Goal: Task Accomplishment & Management: Complete application form

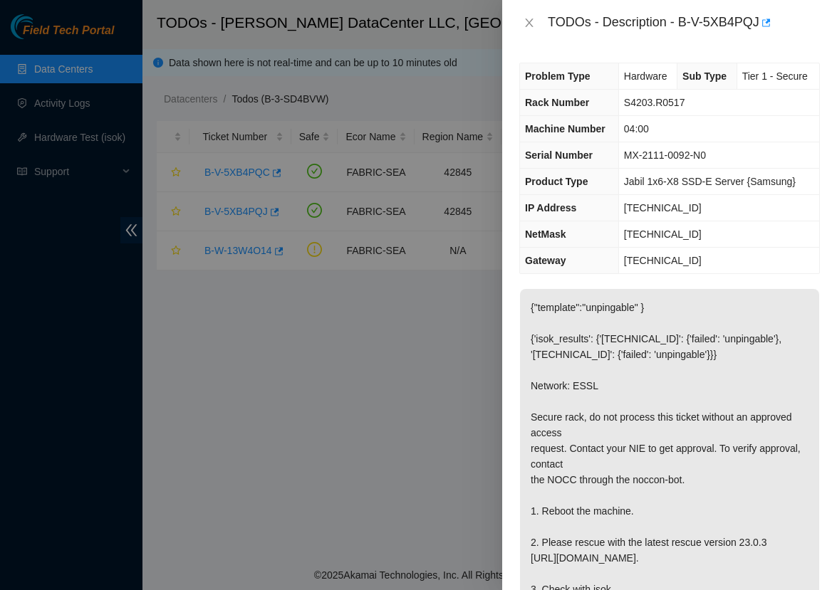
scroll to position [589, 0]
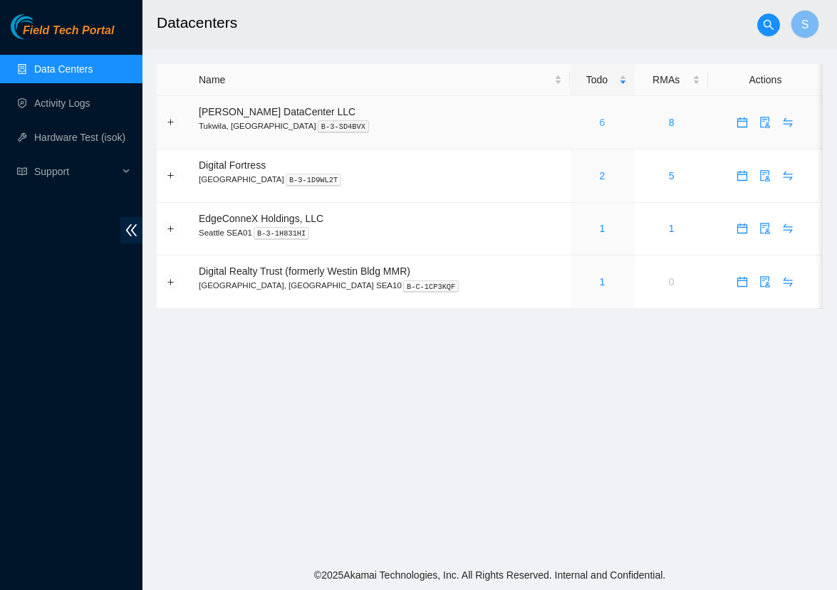
click at [599, 120] on link "6" at bounding box center [602, 122] width 6 height 11
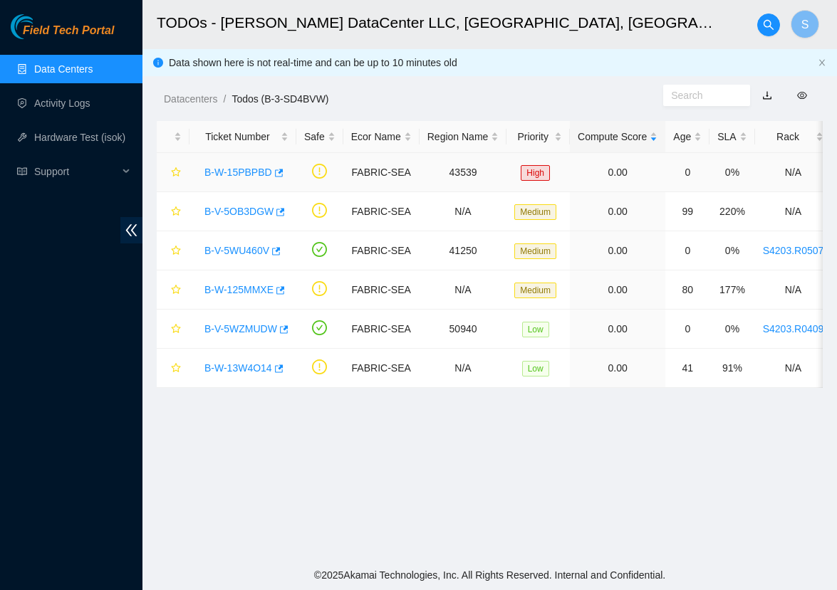
click at [240, 174] on link "B-W-15PBPBD" at bounding box center [238, 172] width 68 height 11
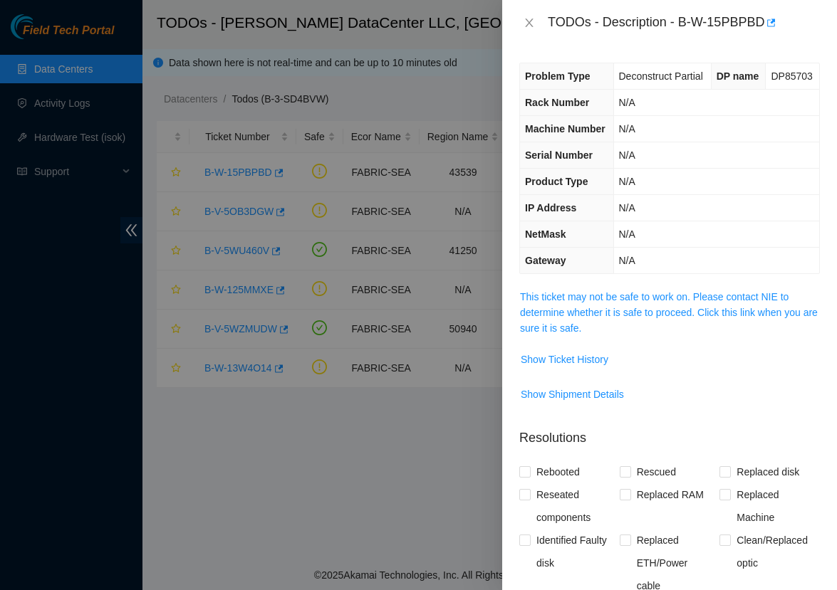
click at [601, 336] on span "This ticket may not be safe to work on. Please contact NIE to determine whether…" at bounding box center [669, 312] width 299 height 47
click at [604, 325] on link "This ticket may not be safe to work on. Please contact NIE to determine whether…" at bounding box center [669, 312] width 298 height 43
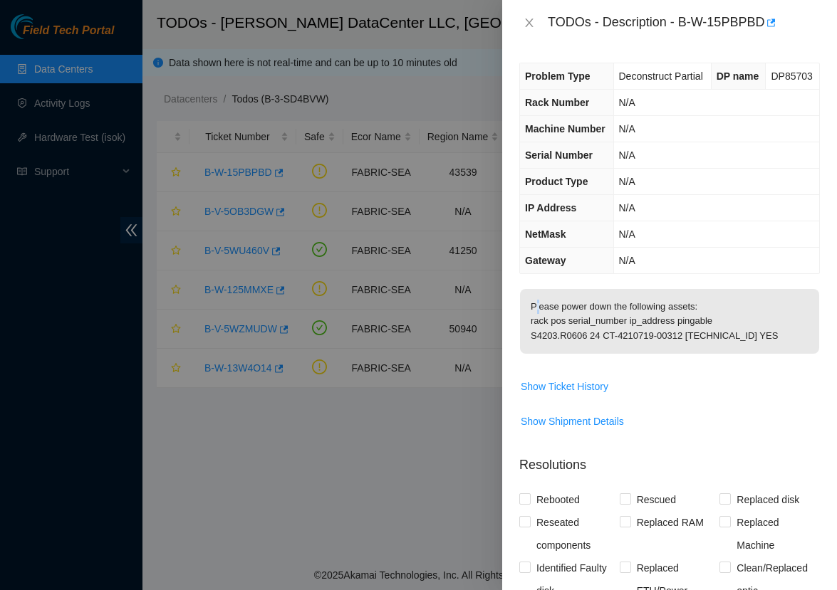
drag, startPoint x: 528, startPoint y: 350, endPoint x: 577, endPoint y: 342, distance: 50.6
click at [577, 342] on p "Please power down the following assets: rack pos serial_number ip_address pinga…" at bounding box center [669, 321] width 299 height 65
click at [568, 336] on p "Please power down the following assets: rack pos serial_number ip_address pinga…" at bounding box center [669, 321] width 299 height 65
click at [367, 463] on div at bounding box center [418, 295] width 837 height 590
click at [533, 23] on icon "close" at bounding box center [528, 22] width 11 height 11
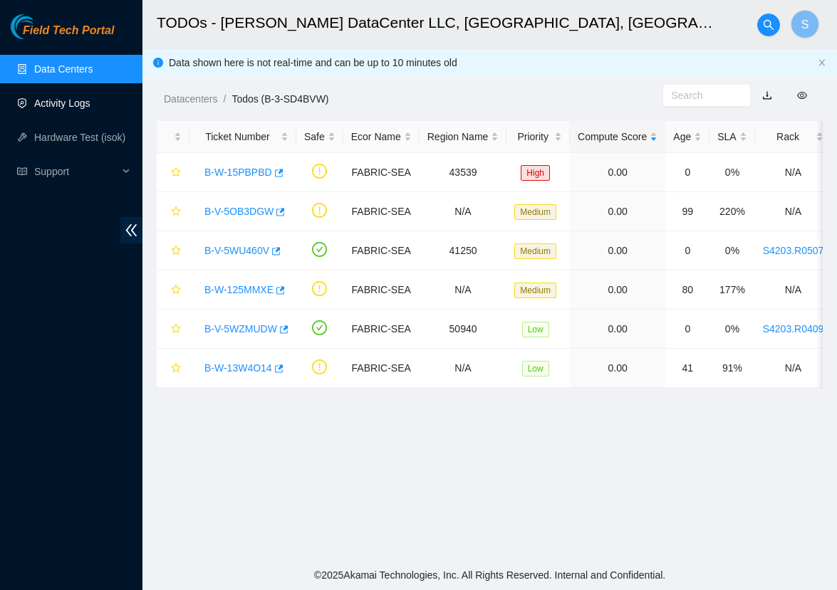
click at [90, 109] on link "Activity Logs" at bounding box center [62, 103] width 56 height 11
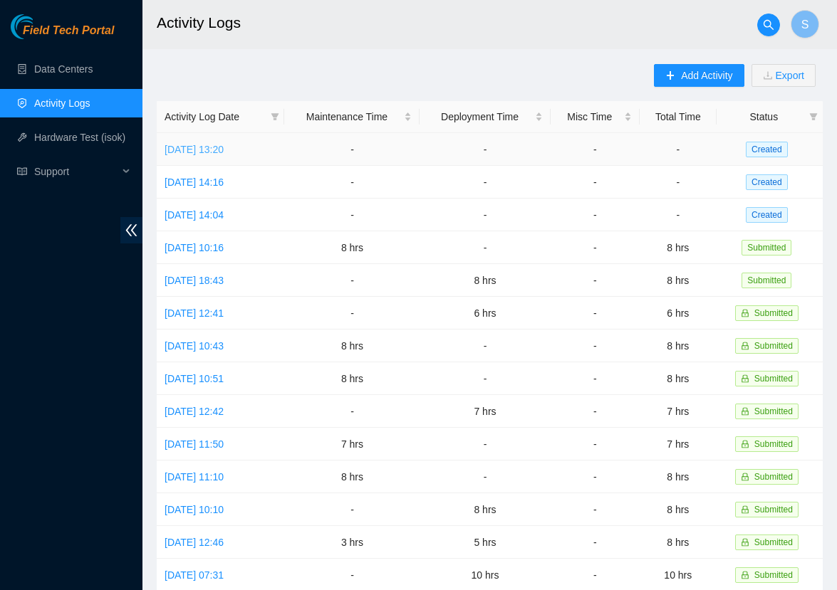
click at [224, 144] on link "Thu, 02 Oct 2025 13:20" at bounding box center [193, 149] width 59 height 11
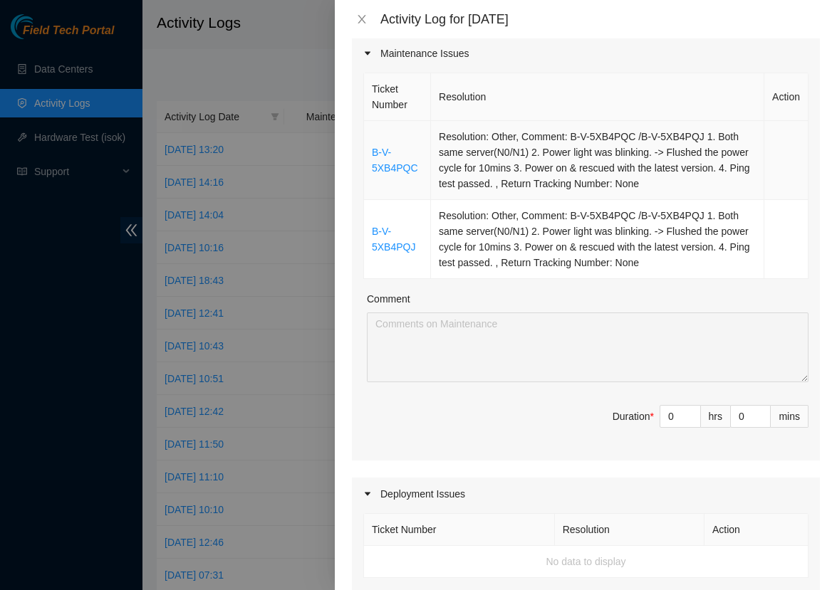
scroll to position [212, 0]
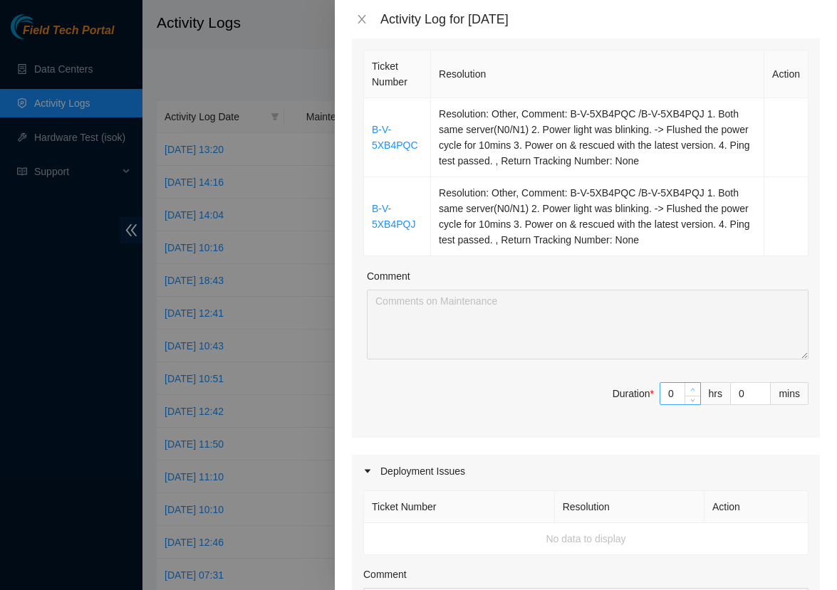
type input "1"
click at [684, 384] on span "Increase Value" at bounding box center [692, 389] width 16 height 13
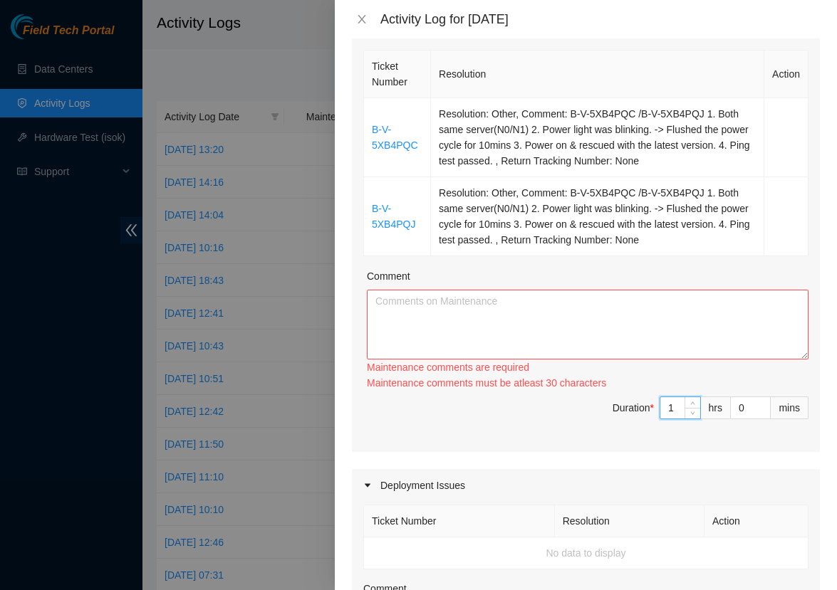
type input "0"
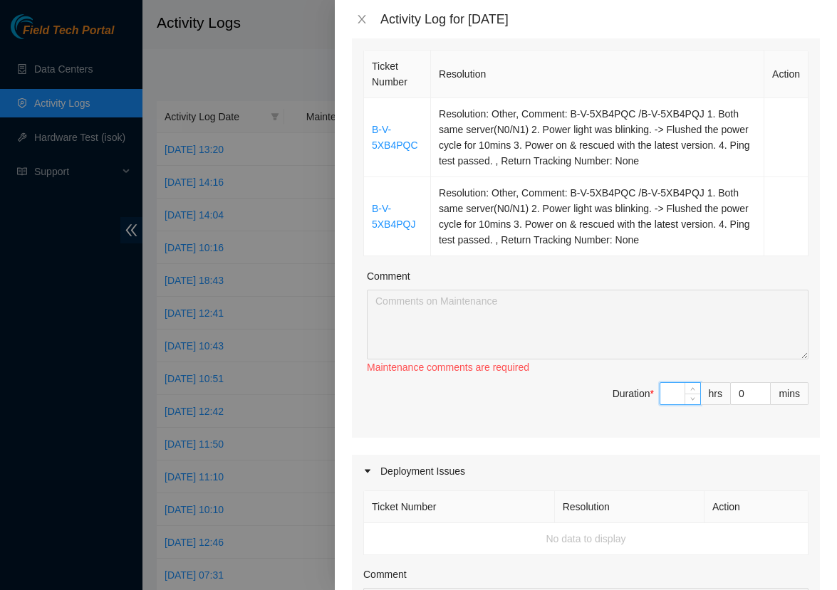
type input "8"
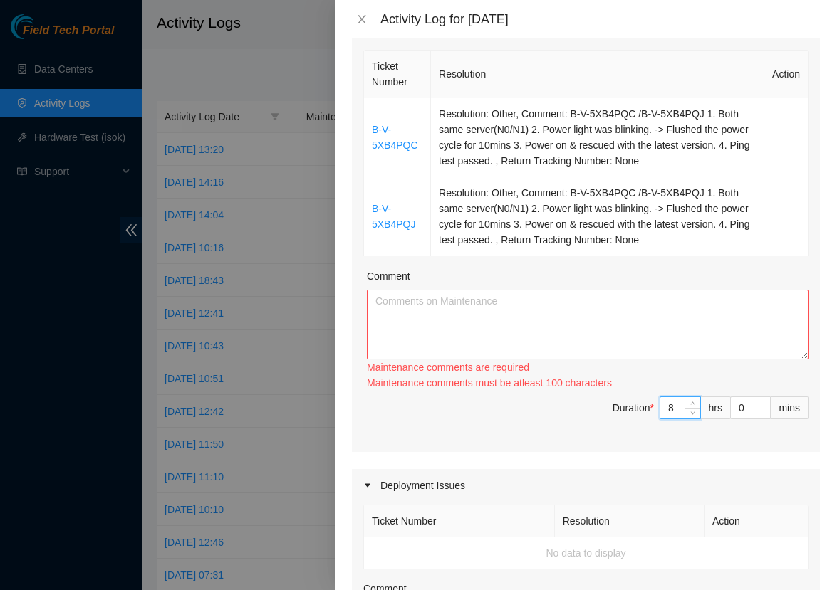
type input "8"
drag, startPoint x: 363, startPoint y: 128, endPoint x: 406, endPoint y: 146, distance: 46.3
click at [406, 146] on div "Ticket Number Resolution Action B-V-5XB4PQC Resolution: Other, Comment: B-V-5XB…" at bounding box center [585, 153] width 445 height 206
click at [418, 159] on td "B-V-5XB4PQC" at bounding box center [397, 137] width 67 height 79
copy link "B-V-5XB4PQC"
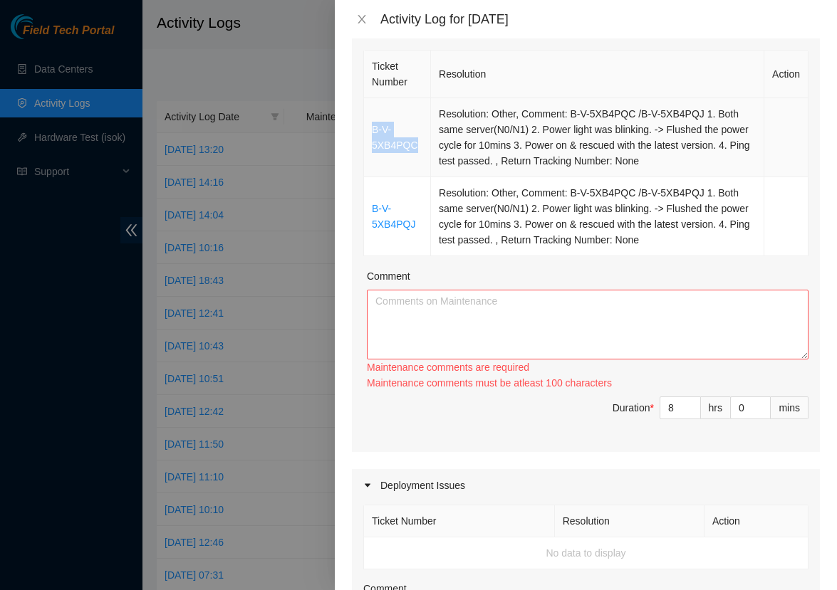
drag, startPoint x: 422, startPoint y: 150, endPoint x: 370, endPoint y: 130, distance: 56.3
click at [370, 130] on td "B-V-5XB4PQC" at bounding box center [397, 137] width 67 height 79
click at [380, 303] on textarea "Comment" at bounding box center [587, 325] width 441 height 70
paste textarea "B-V-5XB4PQC"
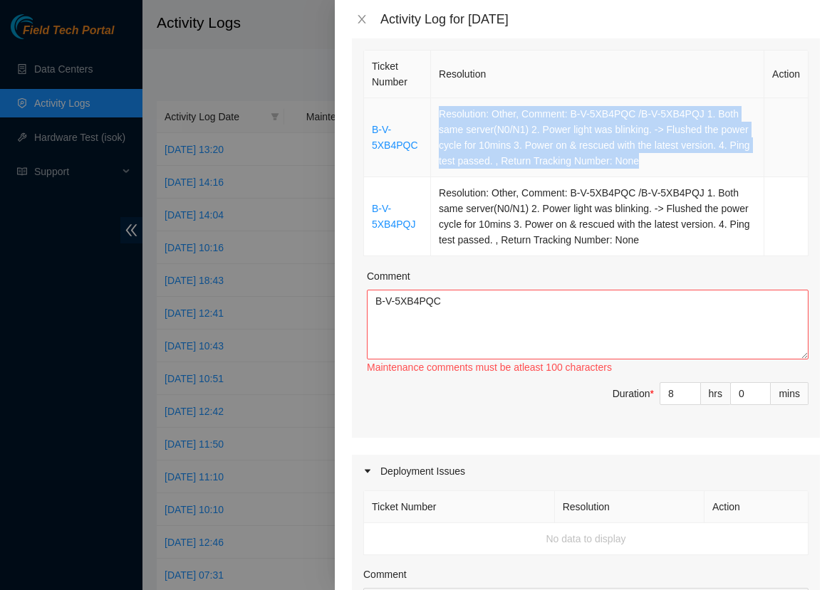
copy td "Resolution: Other, Comment: B-V-5XB4PQC /B-V-5XB4PQJ 1. Both same server(N0/N1)…"
drag, startPoint x: 720, startPoint y: 159, endPoint x: 432, endPoint y: 108, distance: 292.0
click at [432, 108] on td "Resolution: Other, Comment: B-V-5XB4PQC /B-V-5XB4PQJ 1. Both same server(N0/N1)…" at bounding box center [597, 137] width 333 height 79
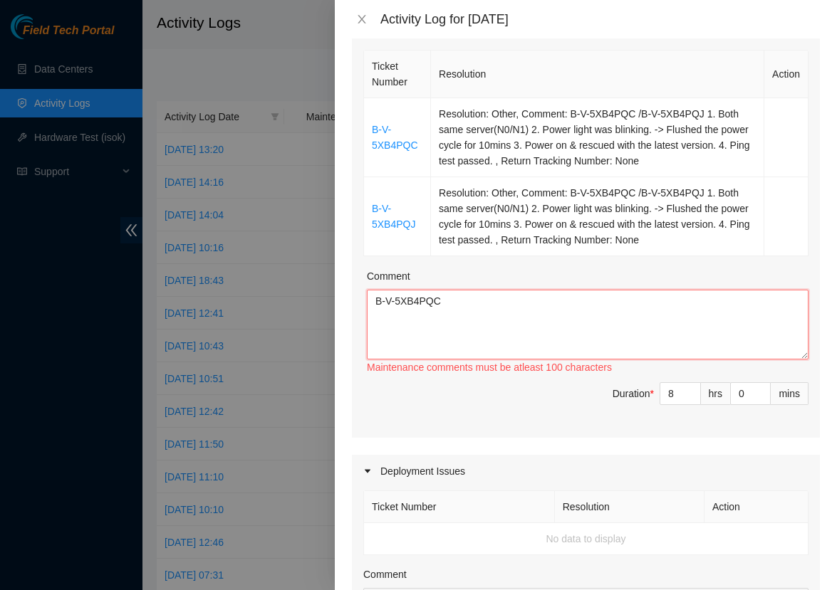
click at [459, 302] on textarea "B-V-5XB4PQC" at bounding box center [587, 325] width 441 height 70
paste textarea "Resolution: Other, Comment: B-V-5XB4PQC /B-V-5XB4PQJ 1. Both same server(N0/N1)…"
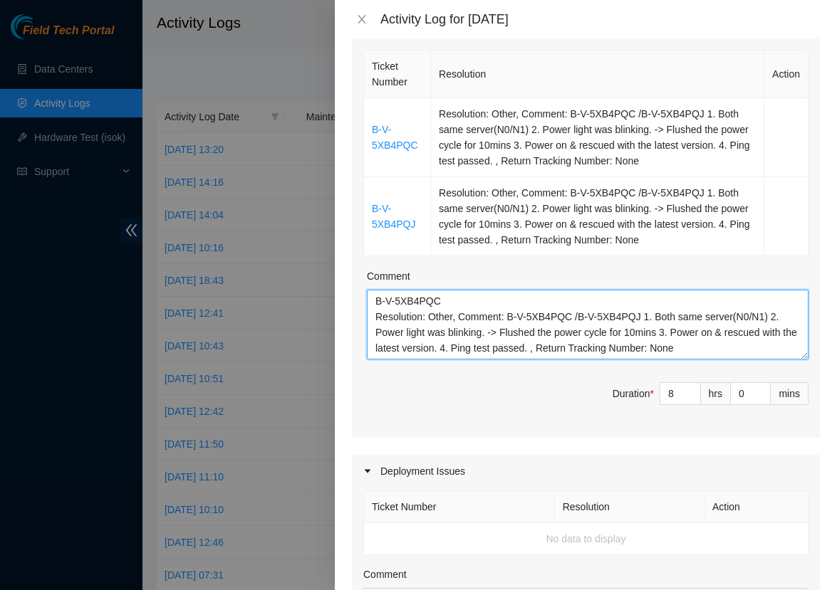
scroll to position [222, 0]
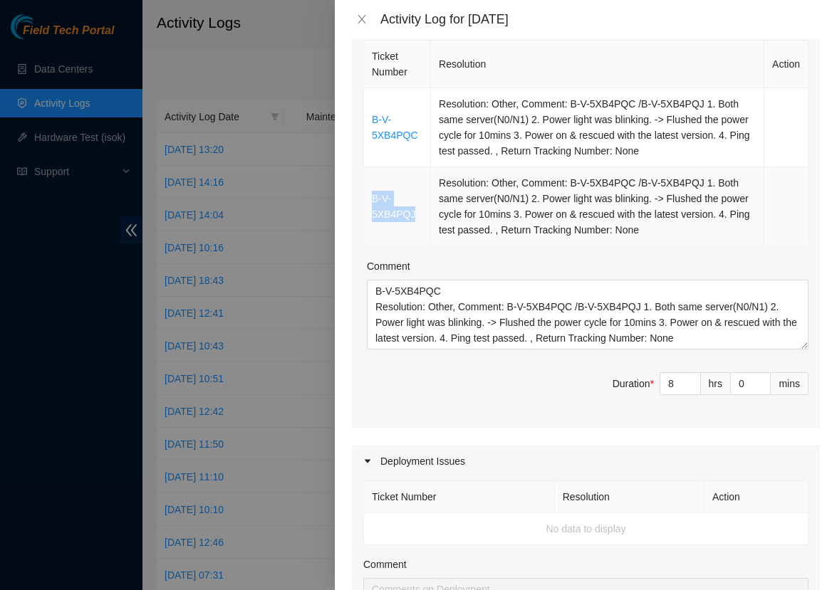
copy link "B-V-5XB4PQJ"
drag, startPoint x: 417, startPoint y: 220, endPoint x: 369, endPoint y: 203, distance: 51.3
click at [369, 203] on td "B-V-5XB4PQJ" at bounding box center [397, 206] width 67 height 79
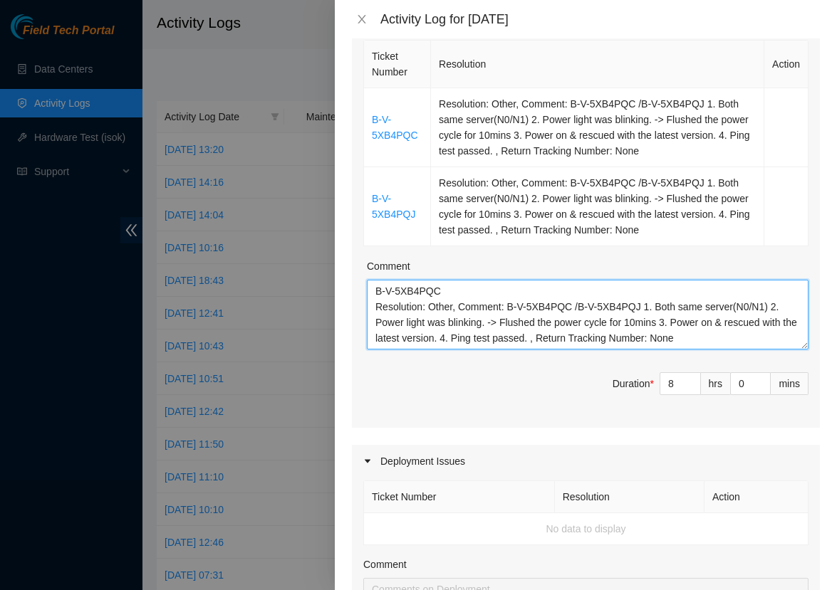
click at [728, 344] on textarea "B-V-5XB4PQC Resolution: Other, Comment: B-V-5XB4PQC /B-V-5XB4PQJ 1. Both same s…" at bounding box center [587, 315] width 441 height 70
paste textarea "B-V-5XB4PQJ"
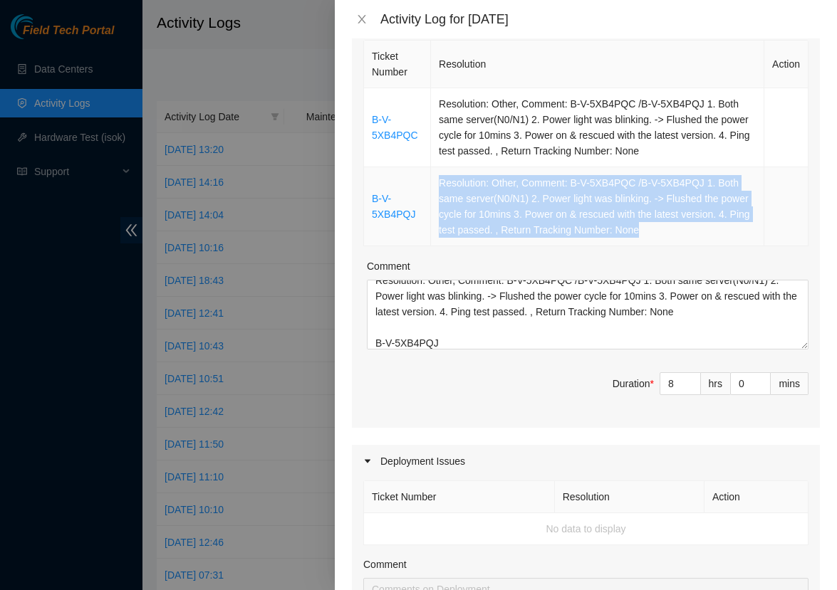
copy td "Resolution: Other, Comment: B-V-5XB4PQC /B-V-5XB4PQJ 1. Both same server(N0/N1)…"
drag, startPoint x: 748, startPoint y: 226, endPoint x: 432, endPoint y: 185, distance: 318.7
click at [432, 185] on td "Resolution: Other, Comment: B-V-5XB4PQC /B-V-5XB4PQJ 1. Both same server(N0/N1)…" at bounding box center [597, 206] width 333 height 79
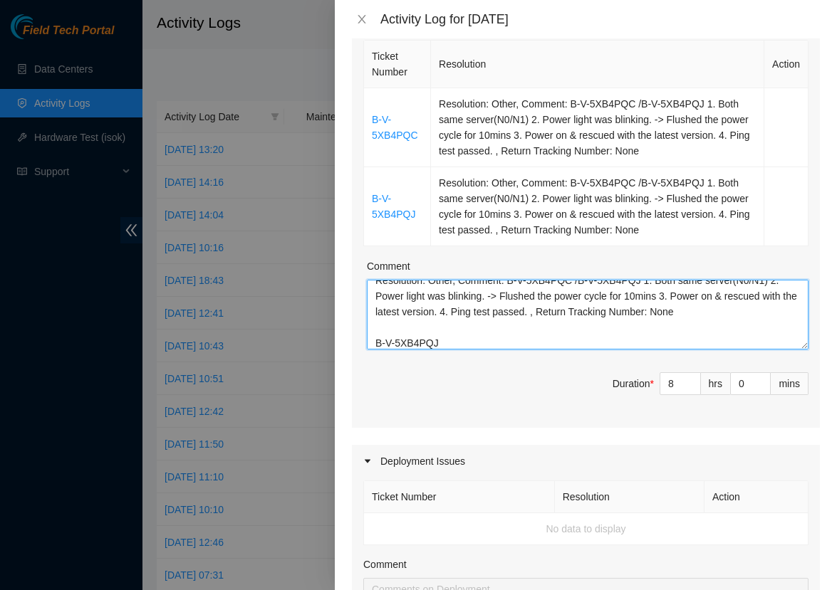
click at [490, 335] on textarea "B-V-5XB4PQC Resolution: Other, Comment: B-V-5XB4PQC /B-V-5XB4PQJ 1. Both same s…" at bounding box center [587, 315] width 441 height 70
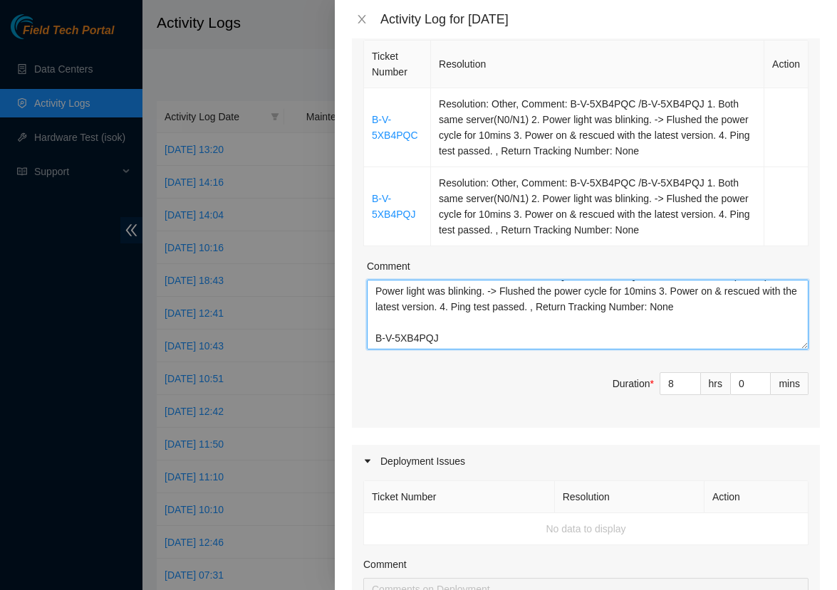
paste textarea "Resolution: Other, Comment: B-V-5XB4PQC /B-V-5XB4PQJ 1. Both same server(N0/N1)…"
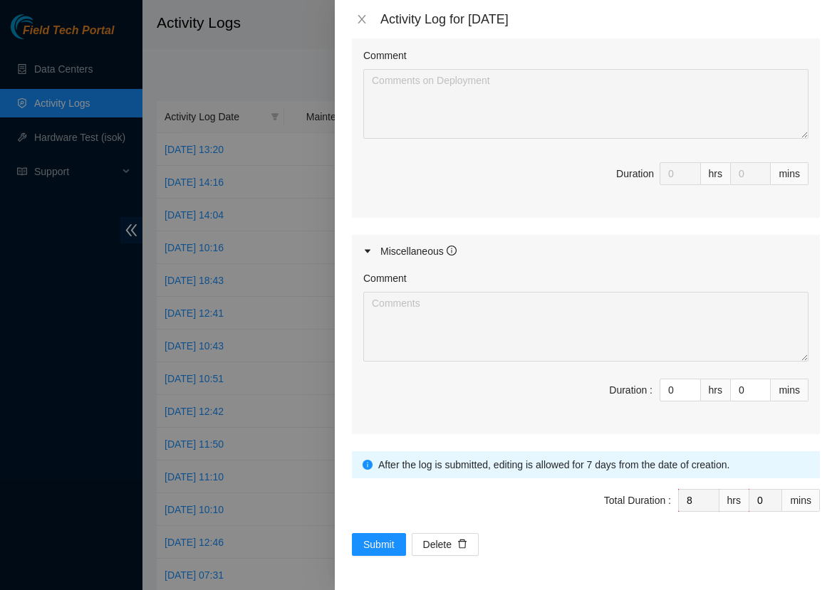
scroll to position [730, 0]
type textarea "B-V-5XB4PQC Resolution: Other, Comment: B-V-5XB4PQC /B-V-5XB4PQJ 1. Both same s…"
click at [366, 543] on span "Submit" at bounding box center [378, 546] width 31 height 16
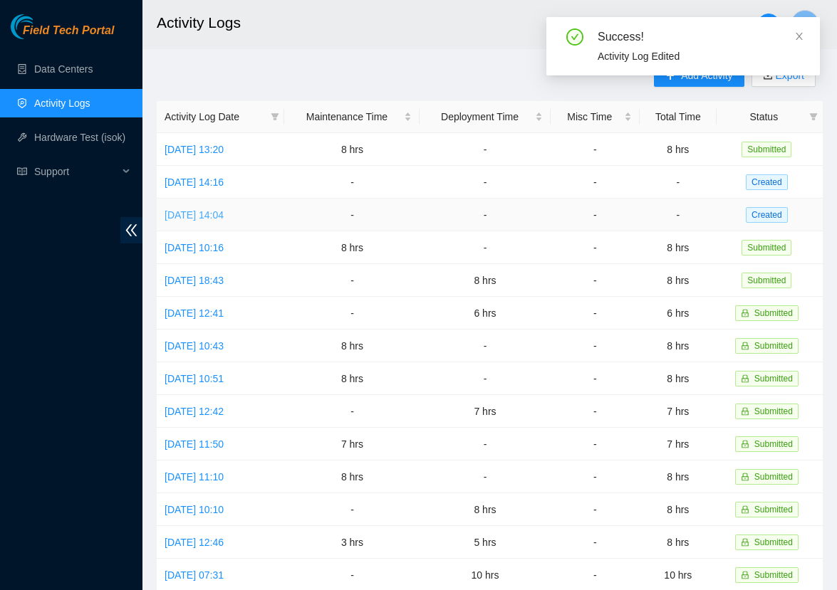
click at [224, 213] on link "Tue, 30 Sep 2025 14:04" at bounding box center [193, 214] width 59 height 11
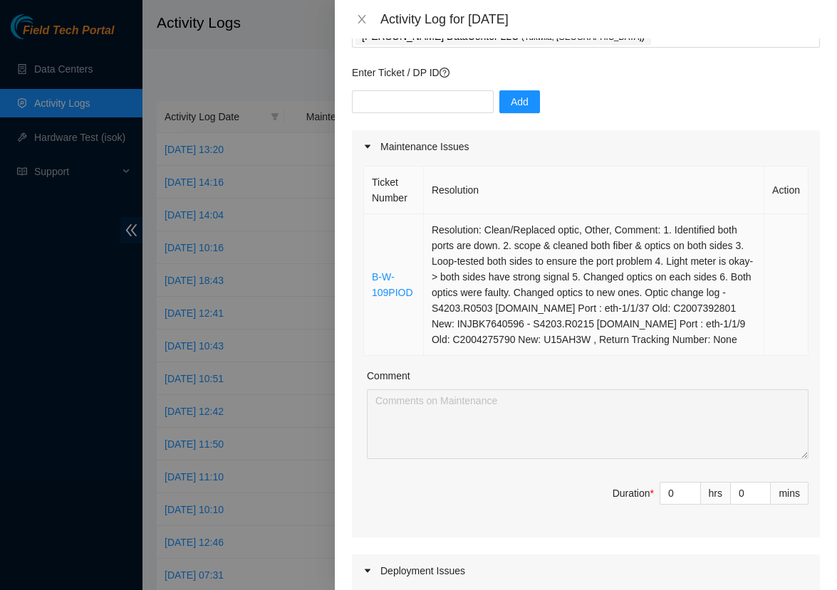
scroll to position [98, 0]
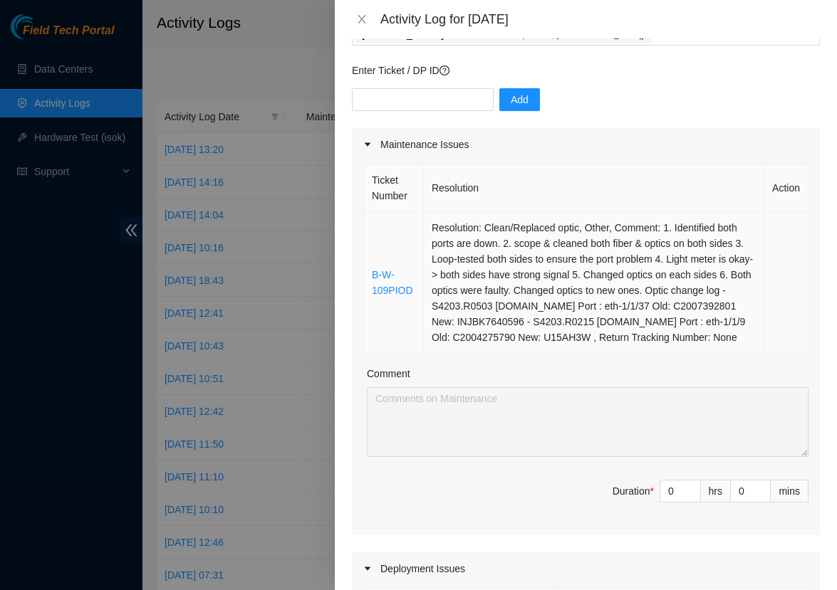
drag, startPoint x: 475, startPoint y: 374, endPoint x: 429, endPoint y: 246, distance: 135.6
click at [429, 246] on td "Resolution: Clean/Replaced optic, Other, Comment: 1. Identified both ports are …" at bounding box center [594, 283] width 340 height 142
click at [681, 502] on input "0" at bounding box center [680, 491] width 40 height 21
type input "8"
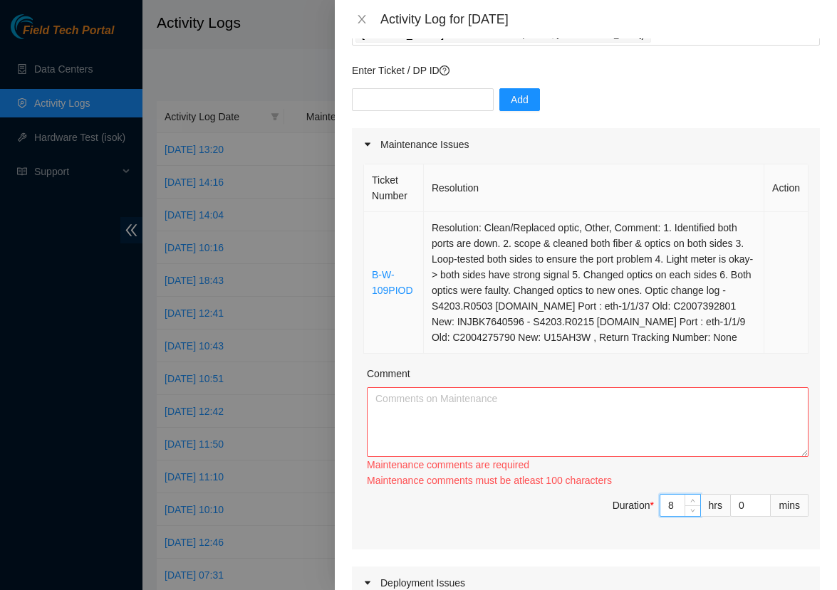
type input "8"
copy link "B-W-109PIOD"
drag, startPoint x: 410, startPoint y: 330, endPoint x: 367, endPoint y: 290, distance: 58.5
click at [367, 290] on td "B-W-109PIOD" at bounding box center [394, 283] width 60 height 142
click at [418, 434] on textarea "Comment" at bounding box center [587, 422] width 441 height 70
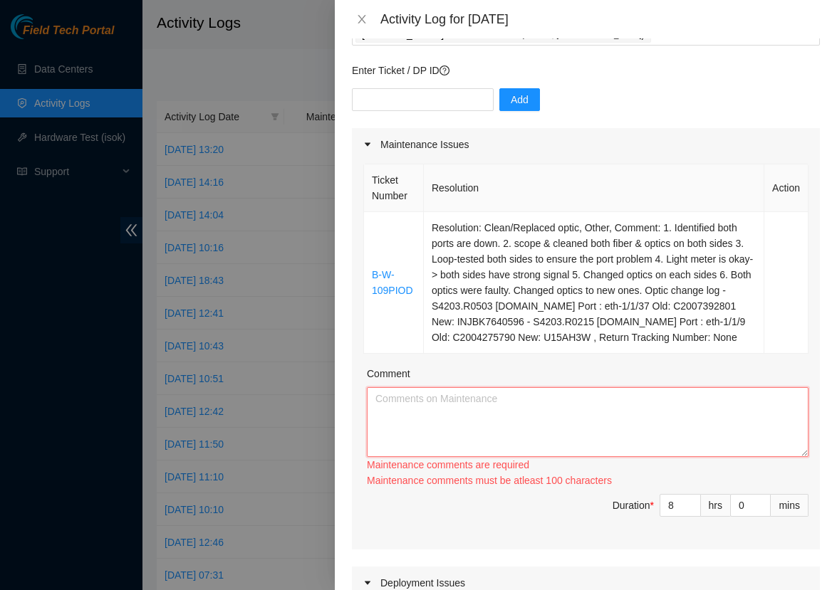
paste textarea "B-W-109PIOD"
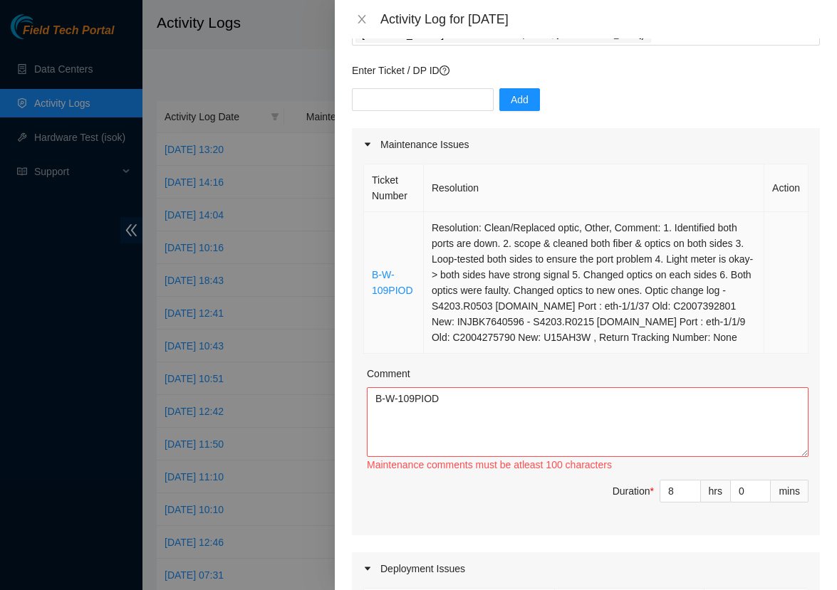
copy td "Resolution: Clean/Replaced optic, Other, Comment: 1. Identified both ports are …"
drag, startPoint x: 535, startPoint y: 370, endPoint x: 429, endPoint y: 232, distance: 174.2
click at [429, 232] on td "Resolution: Clean/Replaced optic, Other, Comment: 1. Identified both ports are …" at bounding box center [594, 283] width 340 height 142
click at [416, 457] on textarea "B-W-109PIOD" at bounding box center [587, 422] width 441 height 70
paste textarea "Resolution: Clean/Replaced optic, Other, Comment: 1. Identified both ports are …"
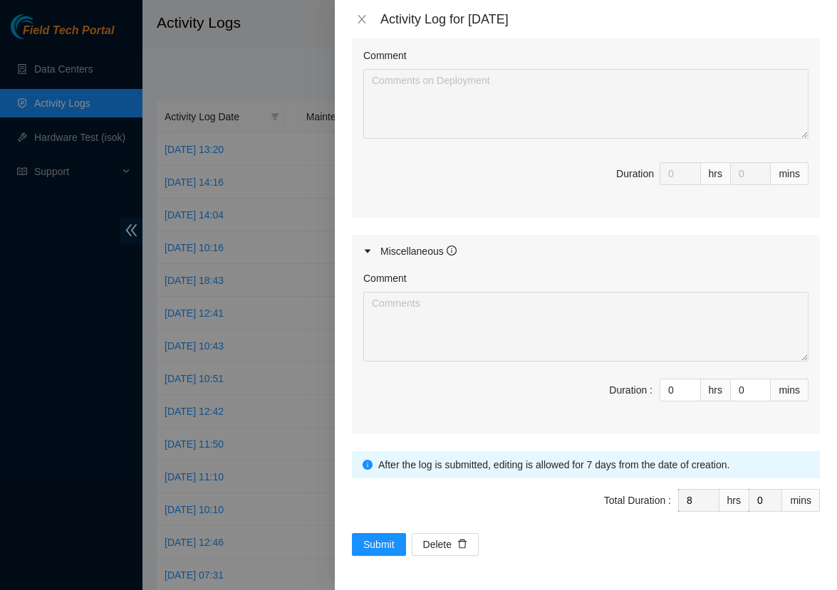
scroll to position [718, 0]
type textarea "B-W-109PIOD Resolution: Clean/Replaced optic, Other, Comment: 1. Identified bot…"
click at [391, 552] on span "Submit" at bounding box center [378, 545] width 31 height 16
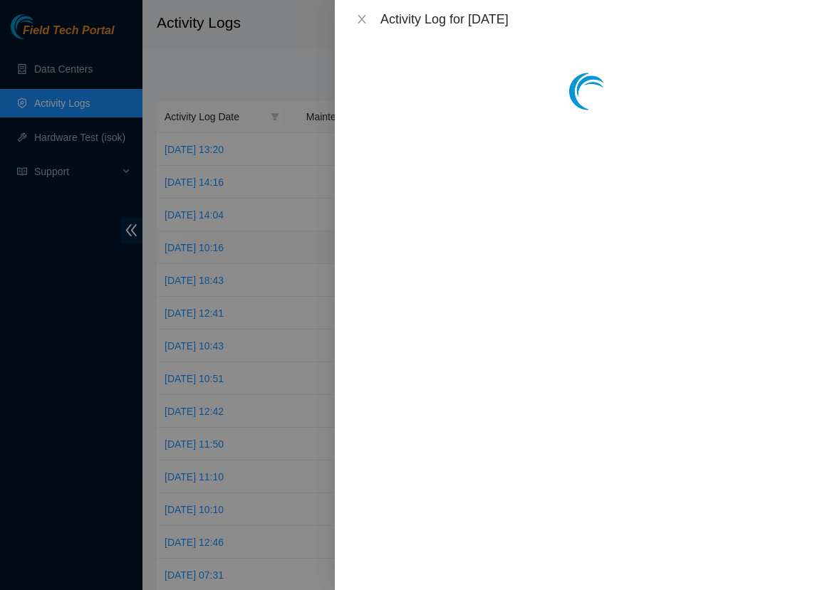
scroll to position [0, 0]
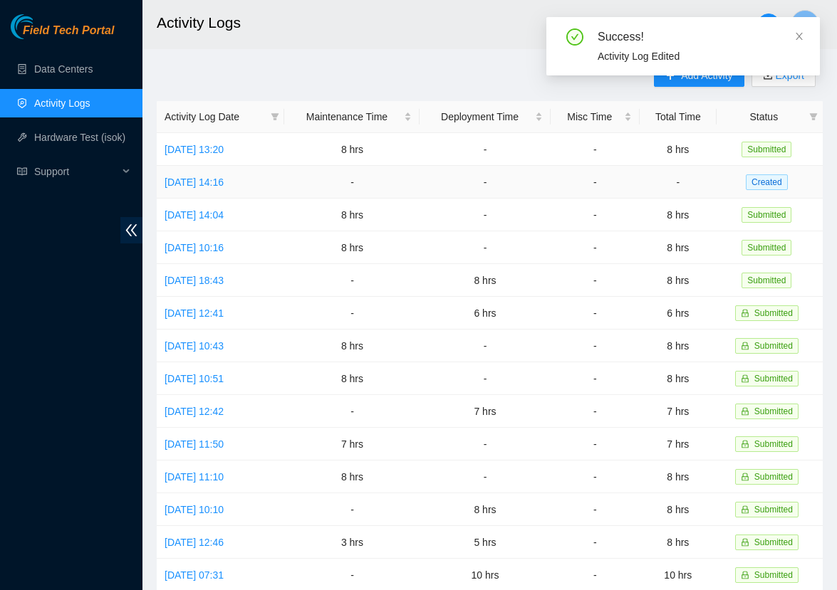
click at [200, 188] on td "Wed, 01 Oct 2025 14:16" at bounding box center [220, 182] width 127 height 33
click at [215, 168] on td "Wed, 01 Oct 2025 14:16" at bounding box center [220, 182] width 127 height 33
click at [215, 173] on td "Wed, 01 Oct 2025 14:16" at bounding box center [220, 182] width 127 height 33
click at [215, 177] on link "Wed, 01 Oct 2025 14:16" at bounding box center [193, 182] width 59 height 11
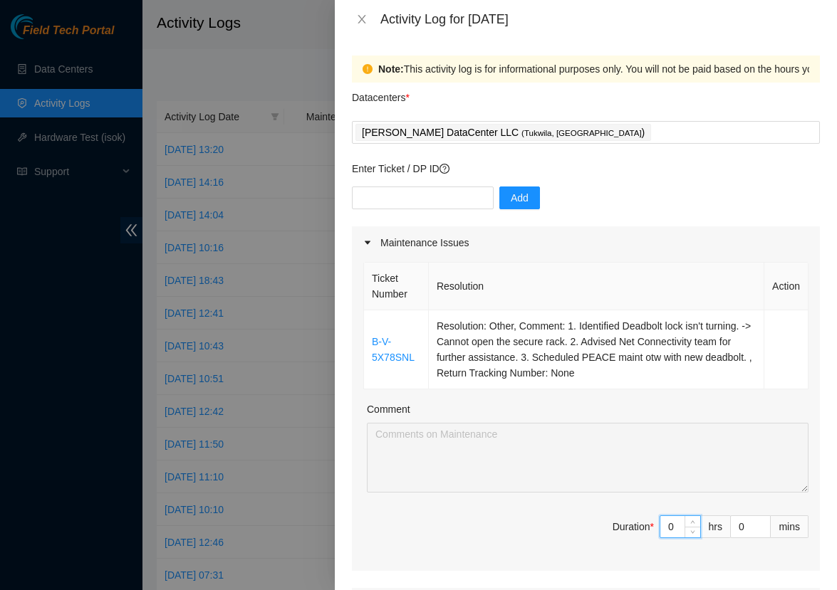
click at [681, 523] on input "0" at bounding box center [680, 526] width 40 height 21
type input "8"
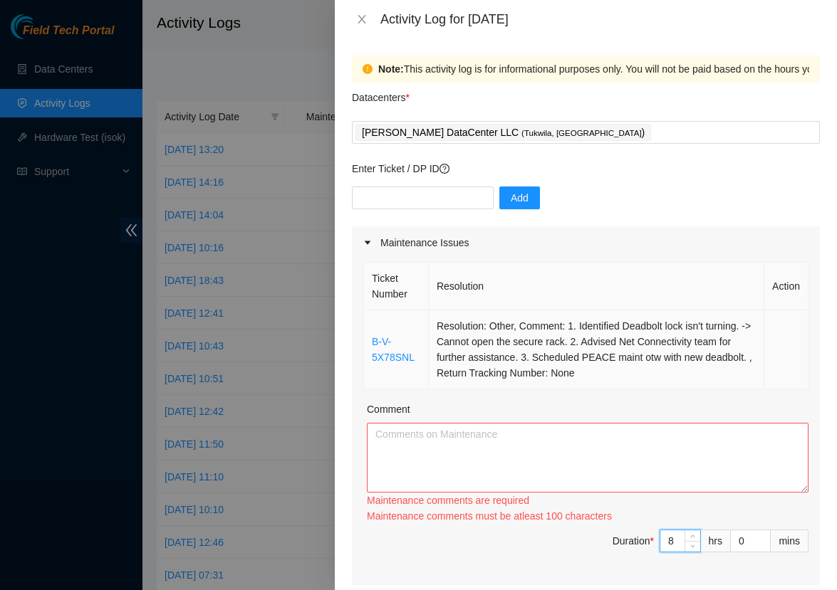
type input "8"
copy link "B-V-5X78SNL"
drag, startPoint x: 414, startPoint y: 370, endPoint x: 368, endPoint y: 342, distance: 53.7
click at [368, 342] on td "B-V-5X78SNL" at bounding box center [396, 349] width 65 height 79
click at [392, 439] on textarea "Comment" at bounding box center [587, 458] width 441 height 70
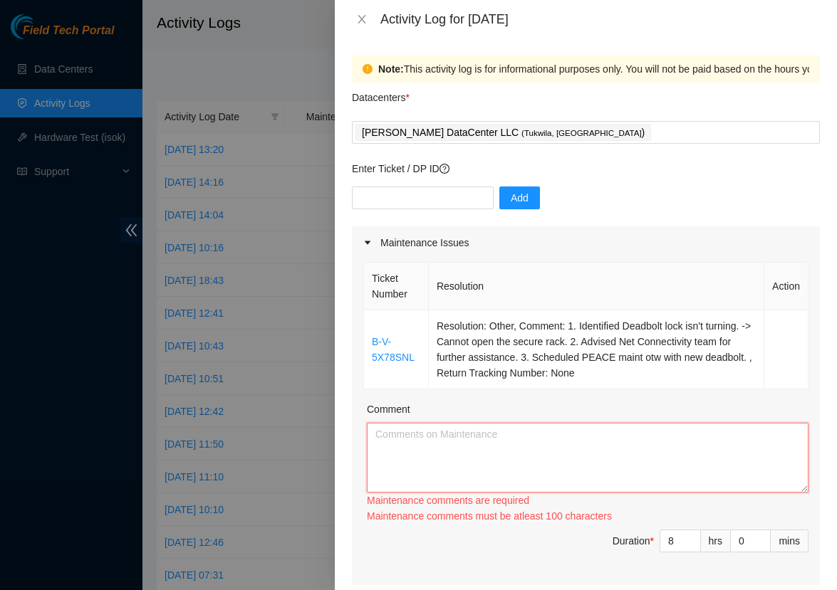
paste textarea "B-V-5X78SNL"
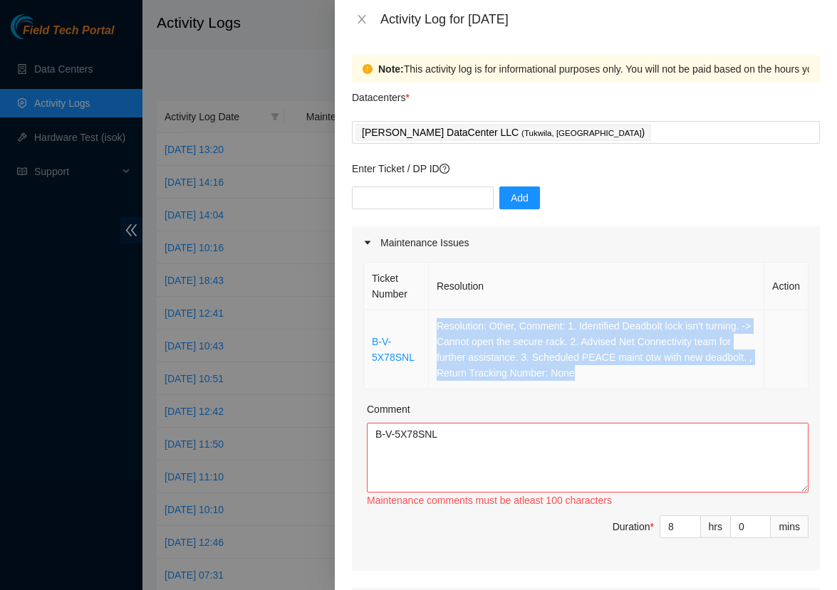
copy td "Resolution: Other, Comment: 1. Identified Deadbolt lock isn't turning. -> Canno…"
drag, startPoint x: 588, startPoint y: 370, endPoint x: 430, endPoint y: 318, distance: 166.4
click at [430, 318] on td "Resolution: Other, Comment: 1. Identified Deadbolt lock isn't turning. -> Canno…" at bounding box center [596, 349] width 335 height 79
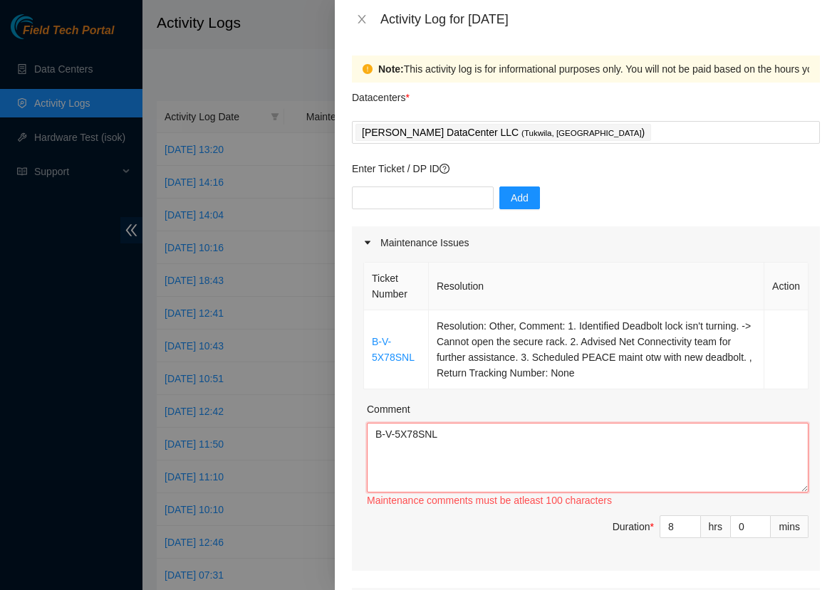
click at [427, 467] on textarea "B-V-5X78SNL" at bounding box center [587, 458] width 441 height 70
paste textarea "Resolution: Other, Comment: 1. Identified Deadbolt lock isn't turning. -> Canno…"
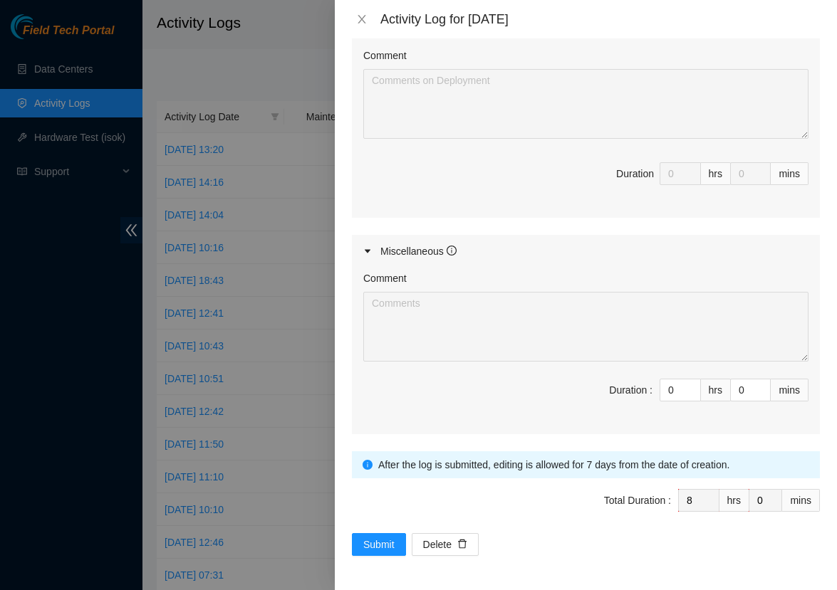
scroll to position [651, 0]
type textarea "B-V-5X78SNL Resolution: Other, Comment: 1. Identified Deadbolt lock isn't turni…"
click at [377, 543] on span "Submit" at bounding box center [378, 546] width 31 height 16
